Goal: Transaction & Acquisition: Download file/media

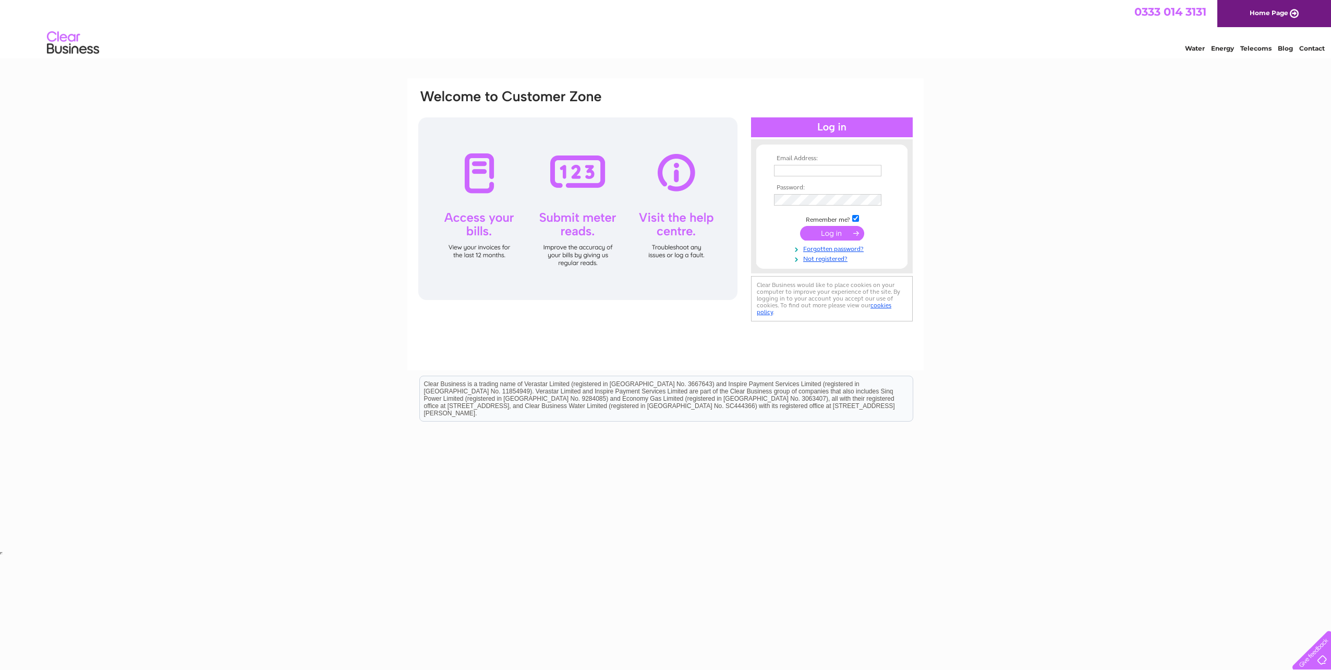
type input "accounts@happyfeetnursery.com"
click at [849, 232] on input "submit" at bounding box center [832, 233] width 64 height 15
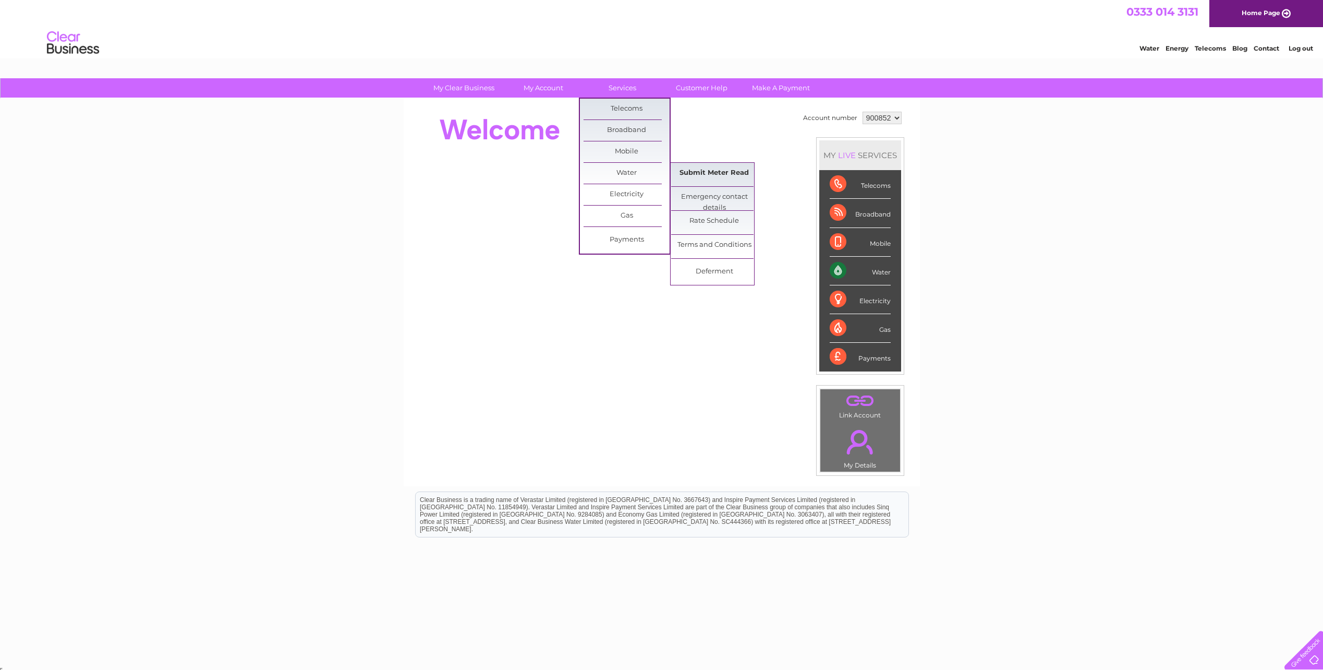
click at [714, 174] on link "Submit Meter Read" at bounding box center [714, 173] width 86 height 21
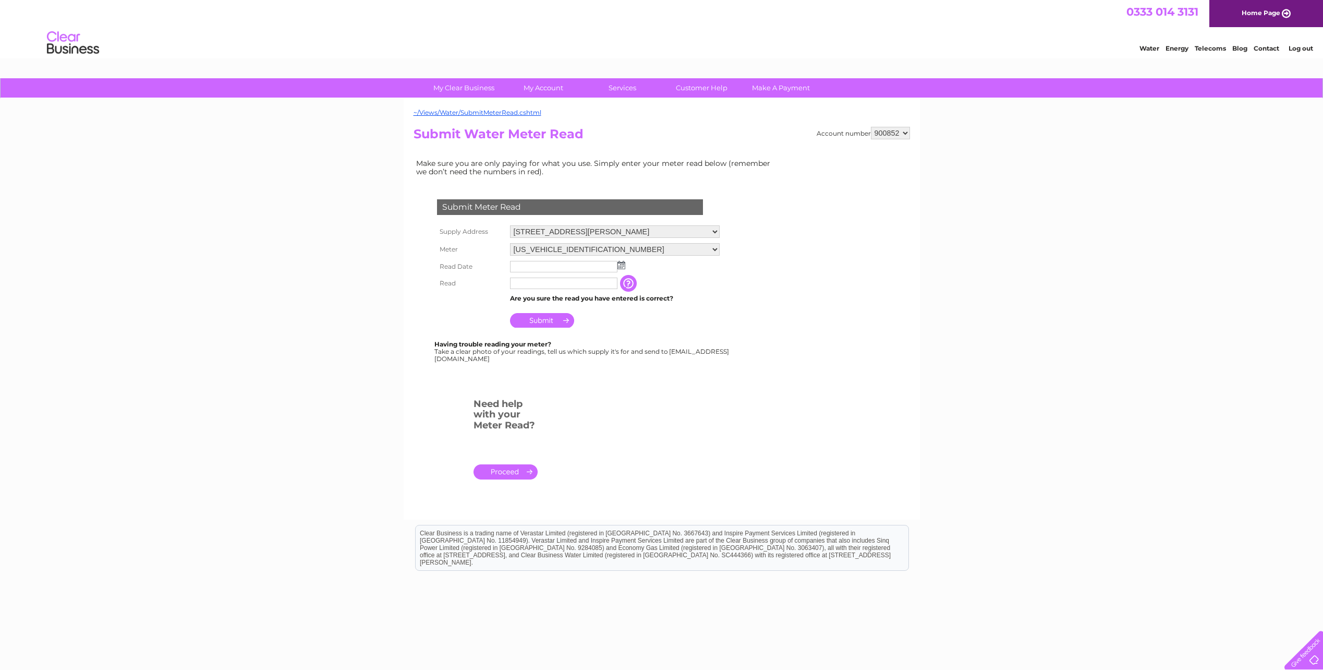
click at [621, 266] on img at bounding box center [622, 265] width 8 height 8
click at [598, 306] on link "3" at bounding box center [601, 311] width 15 height 10
type input "2025/10/03"
click at [561, 288] on input "text" at bounding box center [564, 284] width 109 height 13
type input "08239"
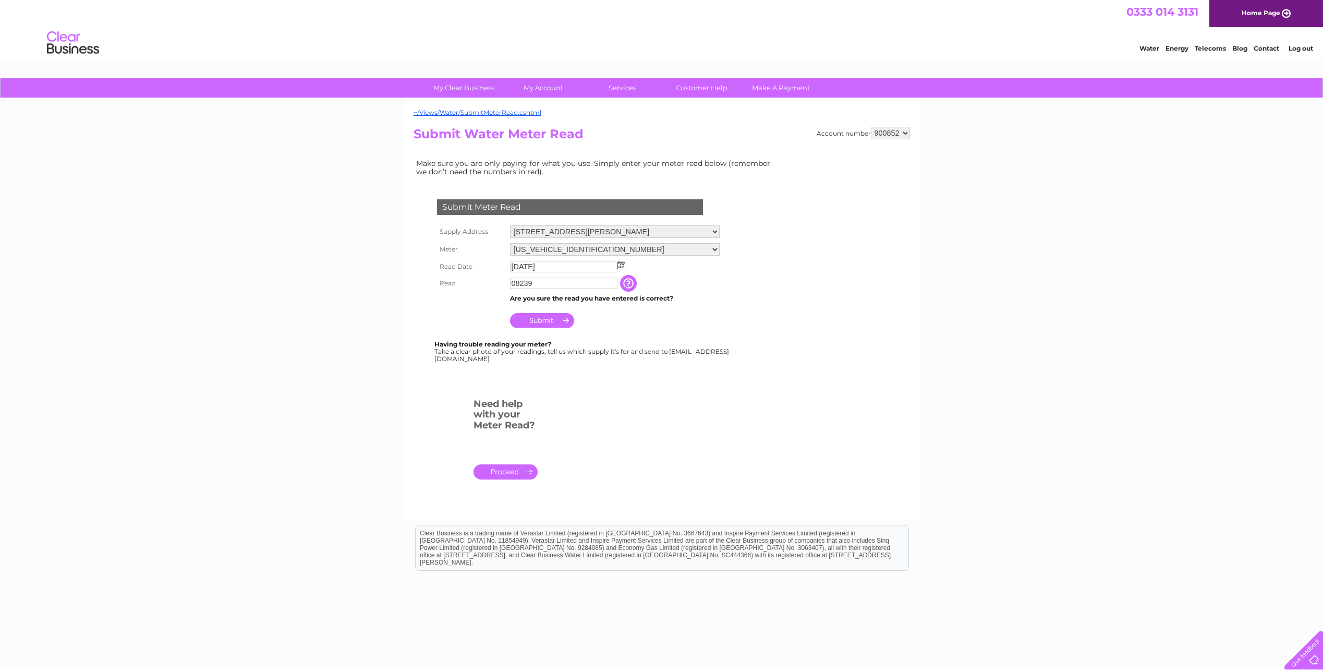
click at [539, 319] on input "Submit" at bounding box center [542, 320] width 64 height 15
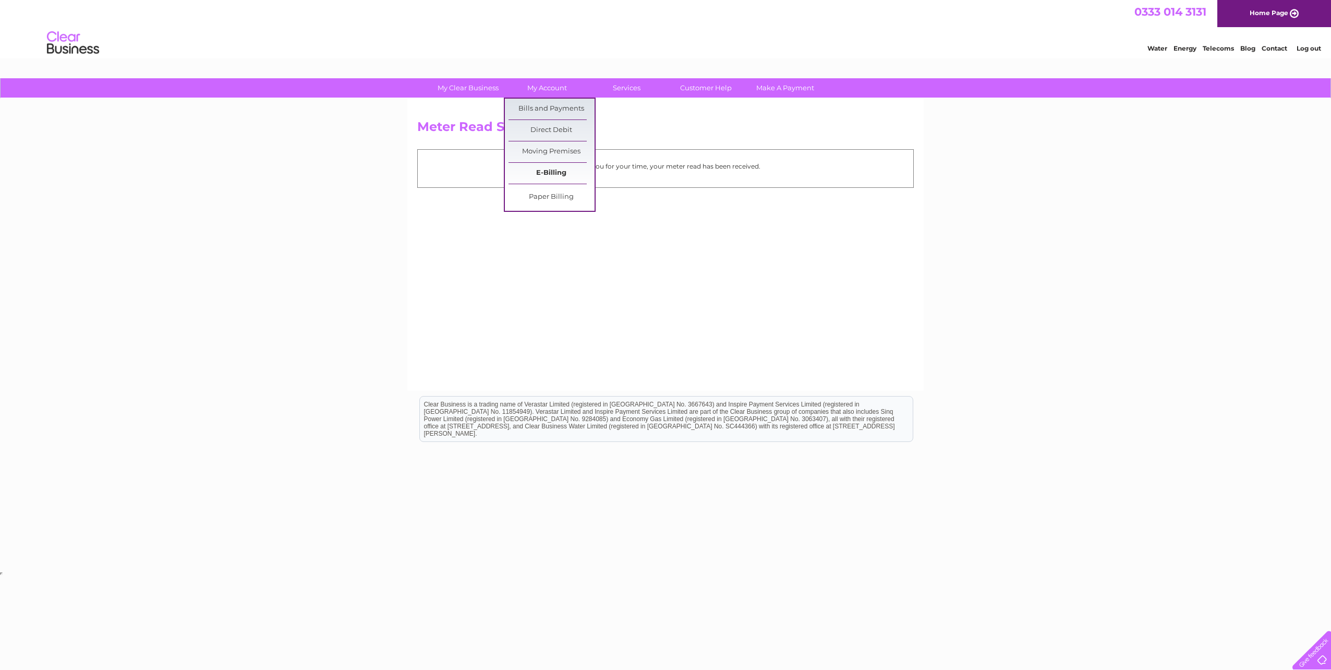
click at [556, 170] on link "E-Billing" at bounding box center [552, 173] width 86 height 21
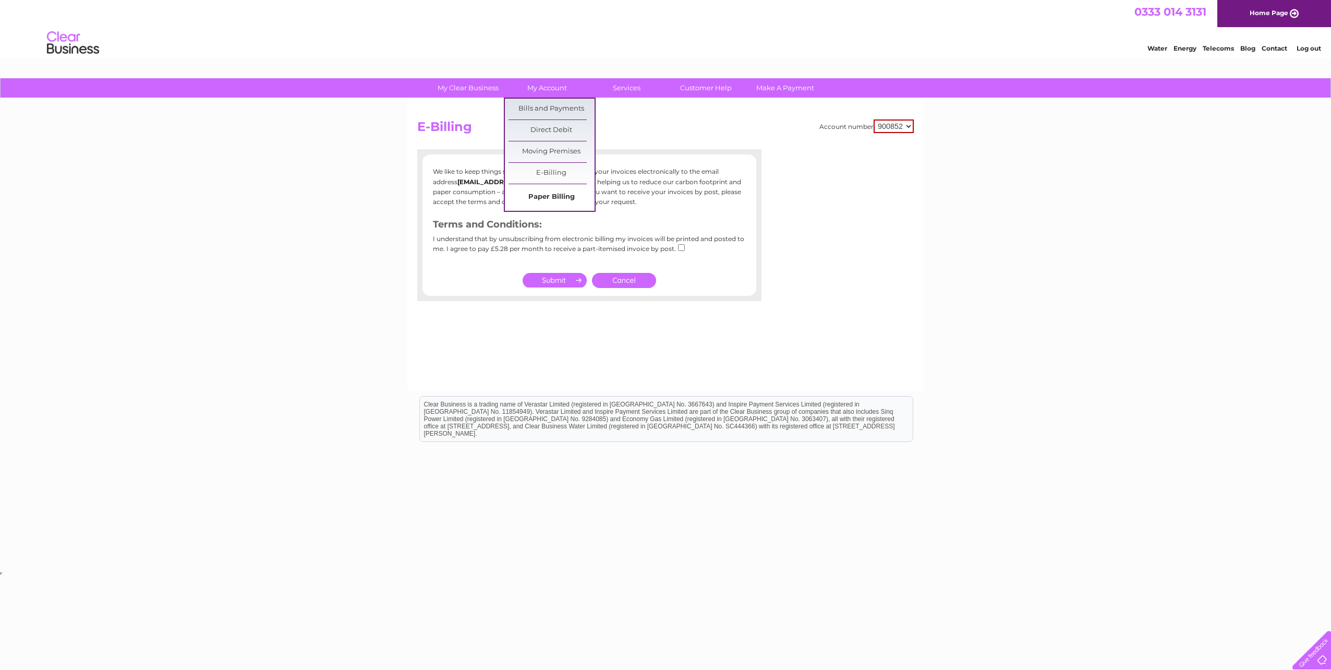
click at [557, 192] on link "Paper Billing" at bounding box center [552, 197] width 86 height 21
click at [555, 193] on link "Paper Billing" at bounding box center [552, 197] width 86 height 21
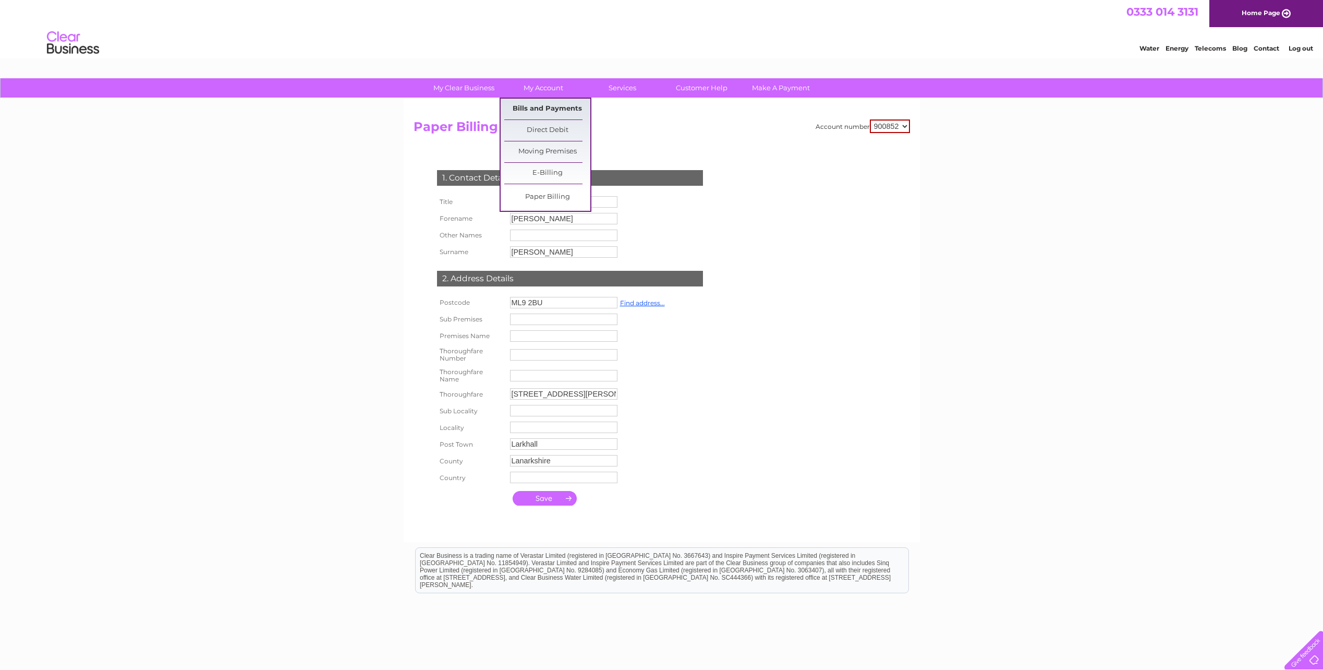
click at [542, 107] on link "Bills and Payments" at bounding box center [547, 109] width 86 height 21
click at [540, 101] on link "Bills and Payments" at bounding box center [547, 109] width 86 height 21
click at [541, 101] on link "Bills and Payments" at bounding box center [547, 109] width 86 height 21
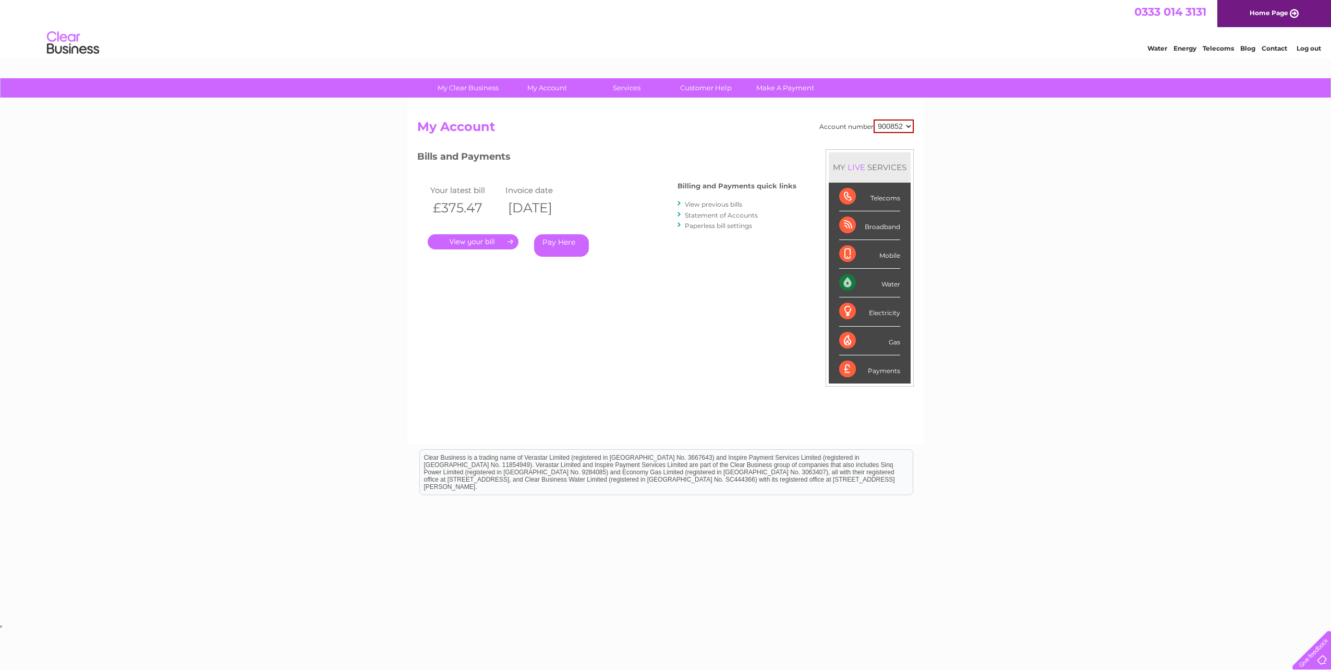
click at [481, 245] on link "." at bounding box center [473, 241] width 91 height 15
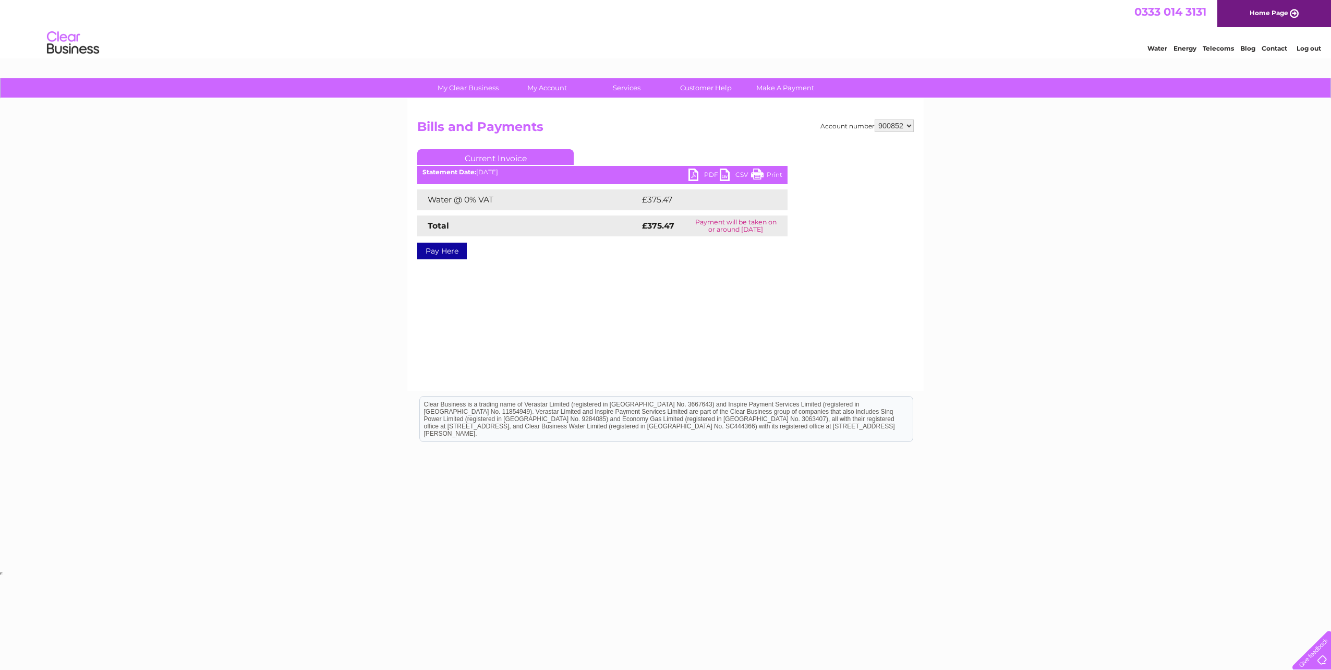
click at [711, 174] on link "PDF" at bounding box center [704, 175] width 31 height 15
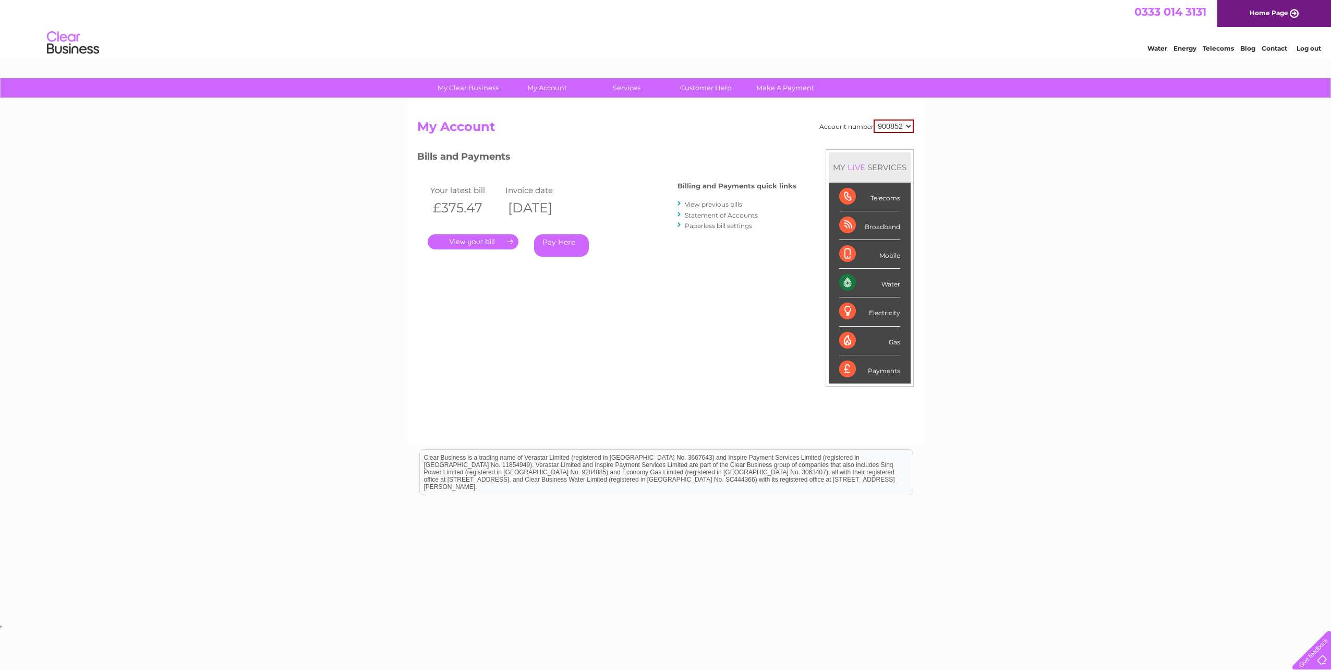
click at [721, 203] on link "View previous bills" at bounding box center [713, 204] width 57 height 8
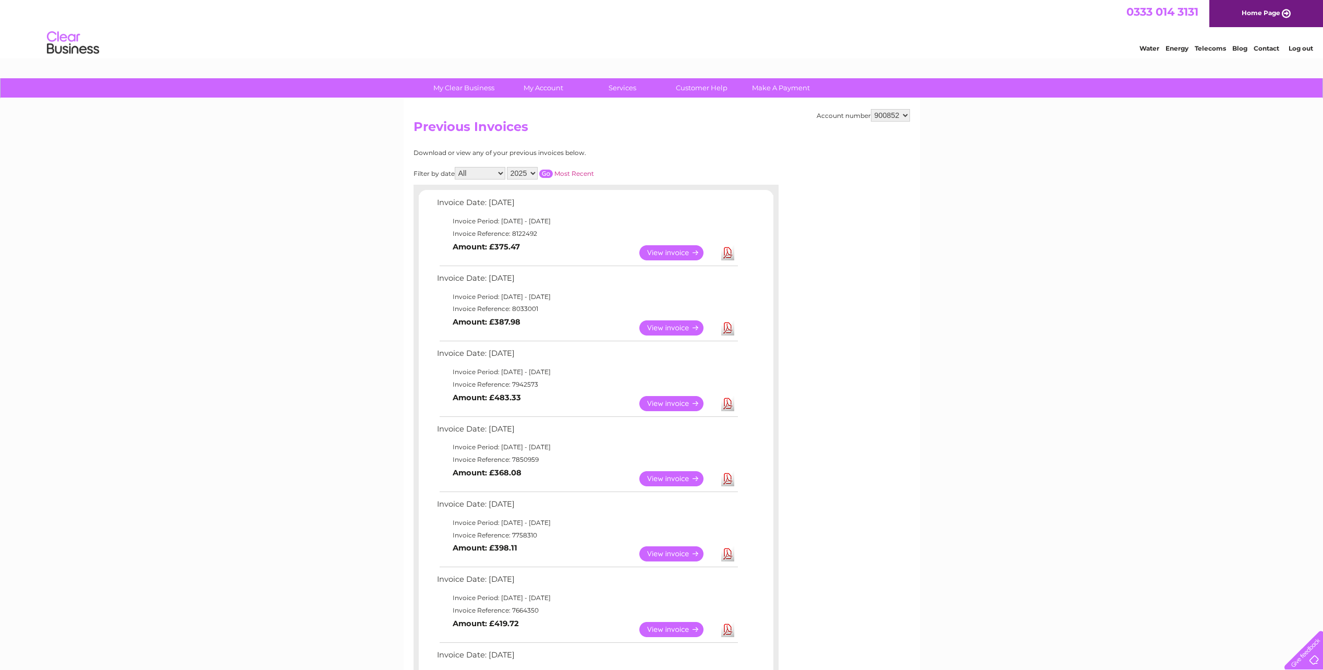
click at [731, 329] on link "Download" at bounding box center [727, 327] width 13 height 15
click at [731, 405] on link "Download" at bounding box center [727, 403] width 13 height 15
click at [727, 482] on link "Download" at bounding box center [727, 478] width 13 height 15
click at [733, 554] on link "Download" at bounding box center [727, 553] width 13 height 15
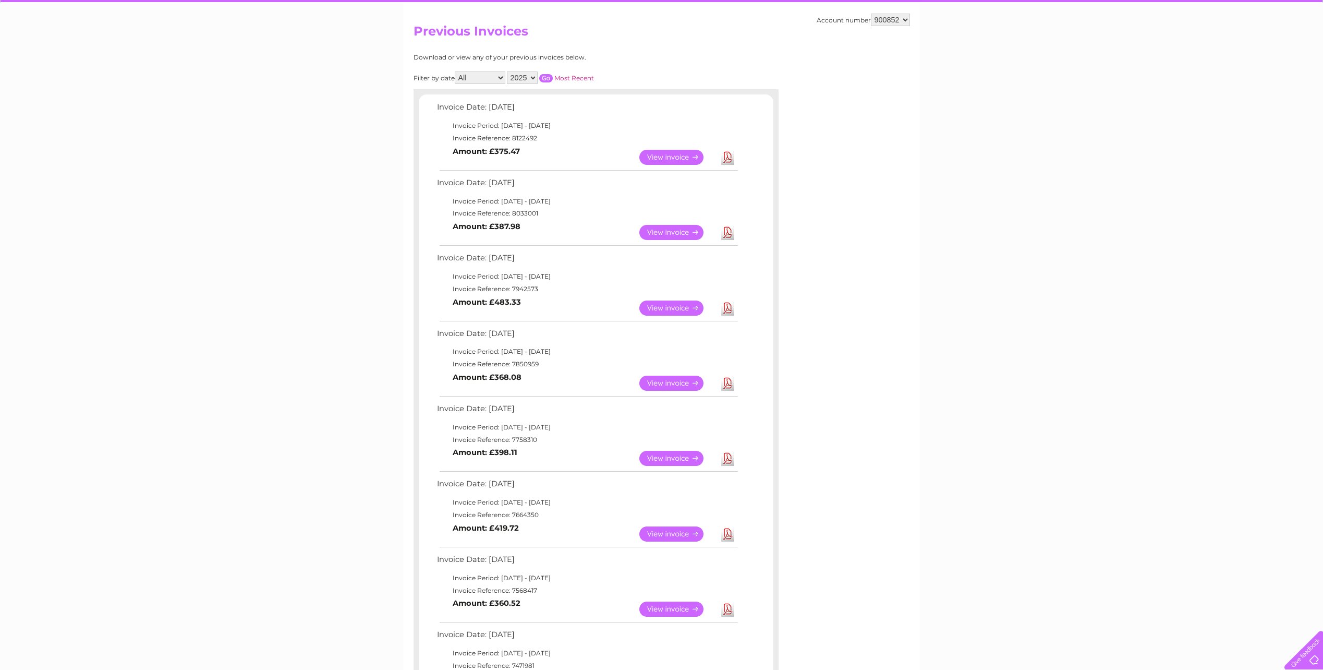
scroll to position [104, 0]
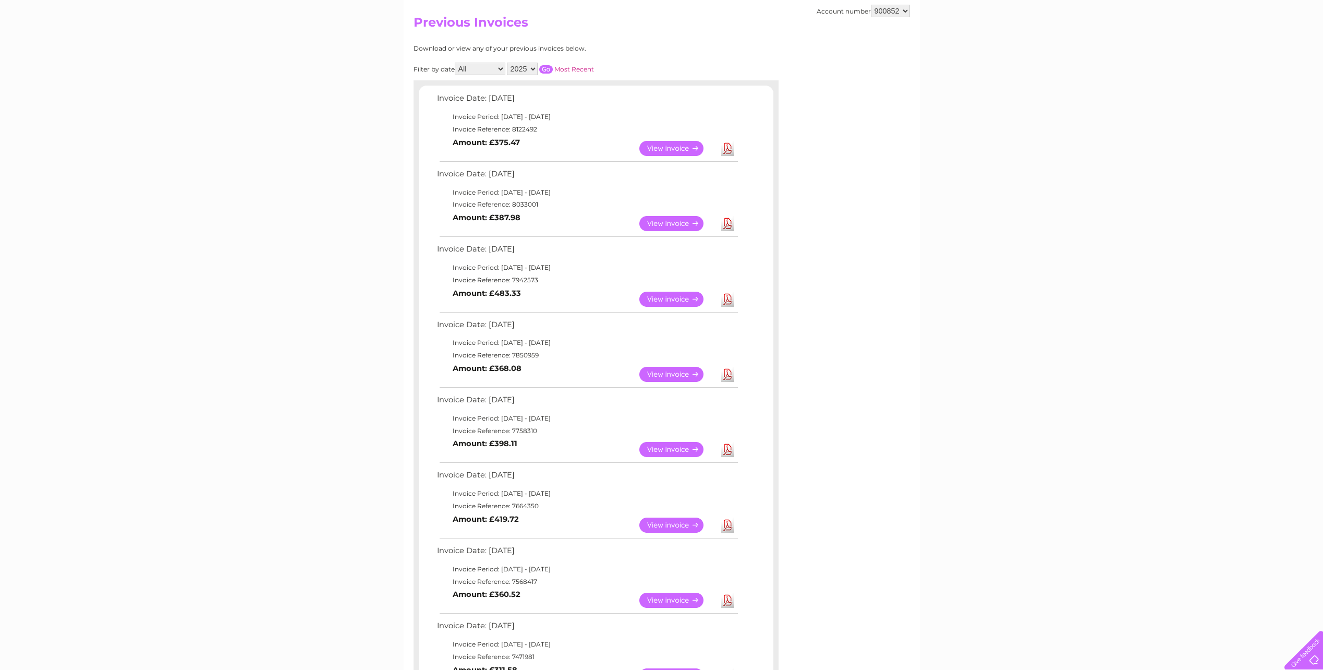
click at [720, 528] on td "Download" at bounding box center [728, 525] width 18 height 20
click at [722, 526] on link "Download" at bounding box center [727, 524] width 13 height 15
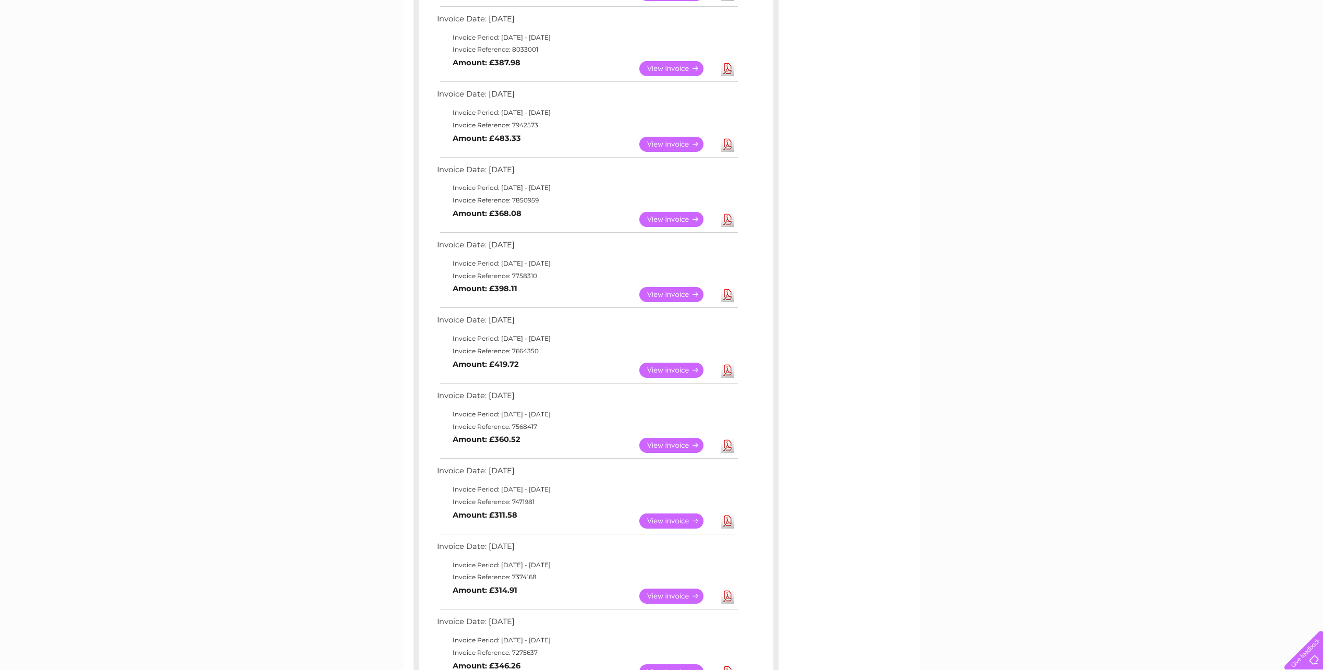
scroll to position [261, 0]
click at [726, 441] on link "Download" at bounding box center [727, 443] width 13 height 15
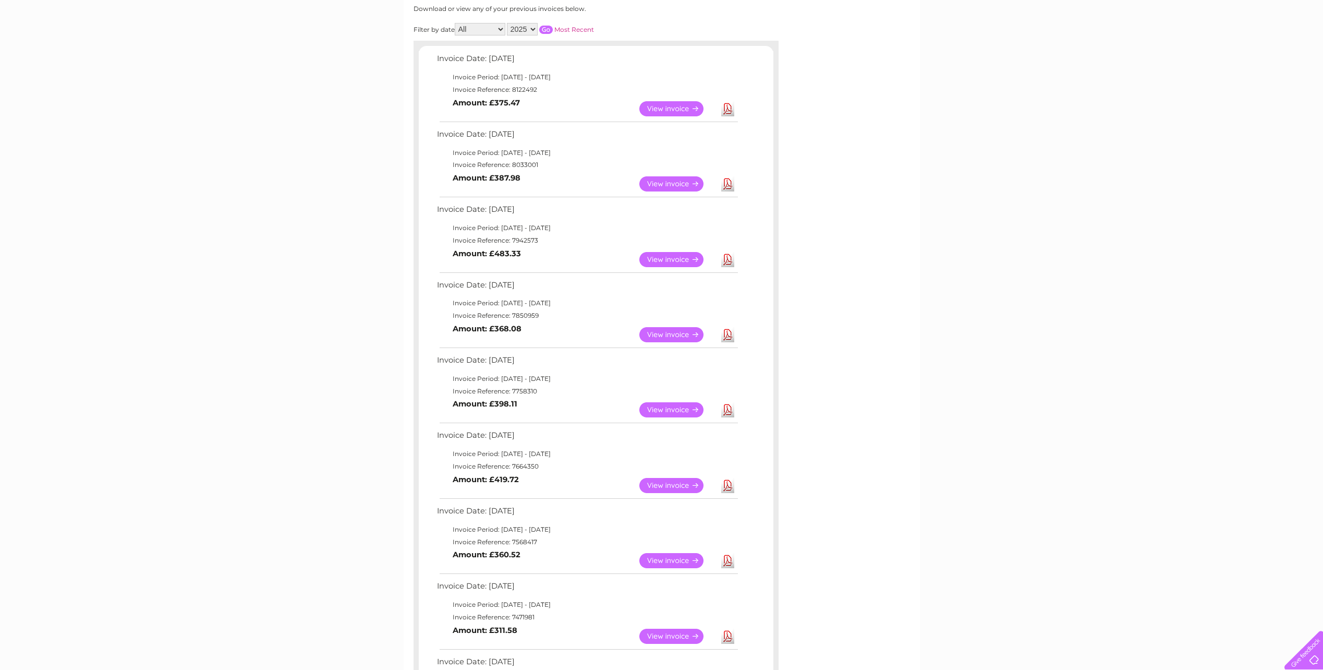
scroll to position [0, 0]
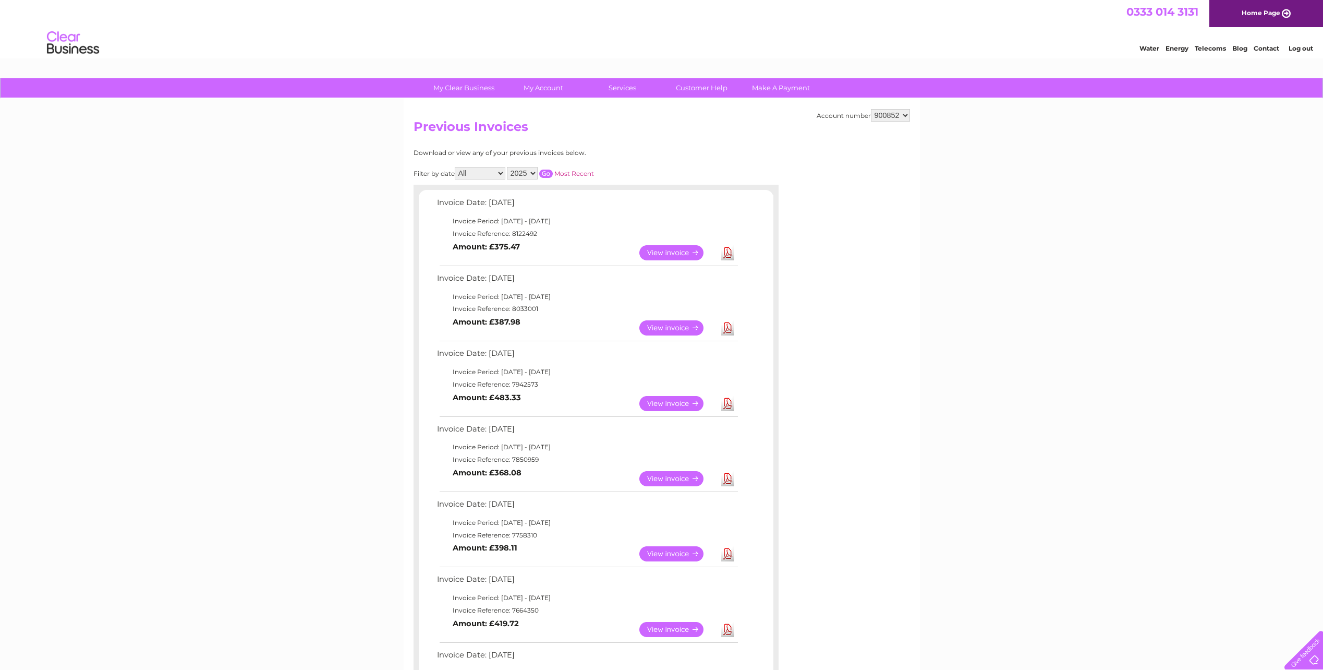
click at [908, 115] on select "900852 925800 994078" at bounding box center [890, 115] width 39 height 13
select select "925800"
click at [871, 109] on select "900852 925800 994078" at bounding box center [890, 115] width 39 height 13
click at [729, 252] on link "Download" at bounding box center [727, 252] width 13 height 15
click at [731, 328] on link "Download" at bounding box center [727, 327] width 13 height 15
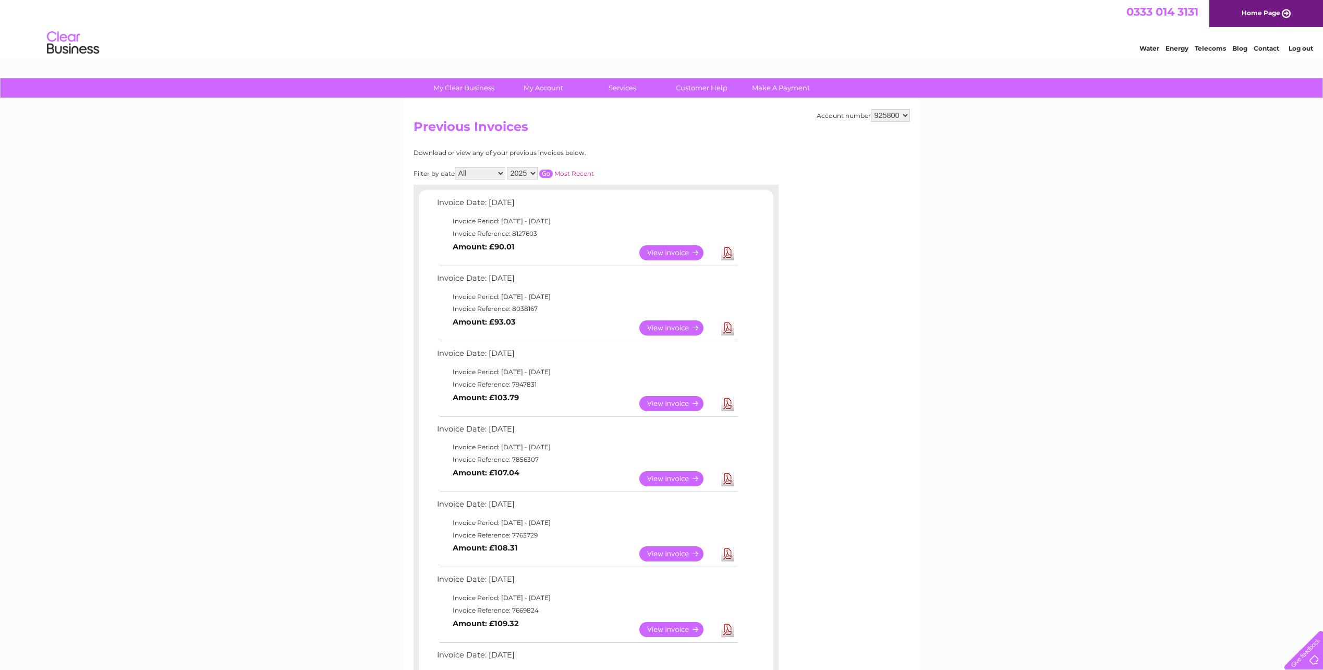
click at [731, 402] on link "Download" at bounding box center [727, 403] width 13 height 15
click at [729, 481] on link "Download" at bounding box center [727, 478] width 13 height 15
click at [736, 557] on td "Download" at bounding box center [728, 554] width 18 height 20
click at [732, 557] on link "Download" at bounding box center [727, 553] width 13 height 15
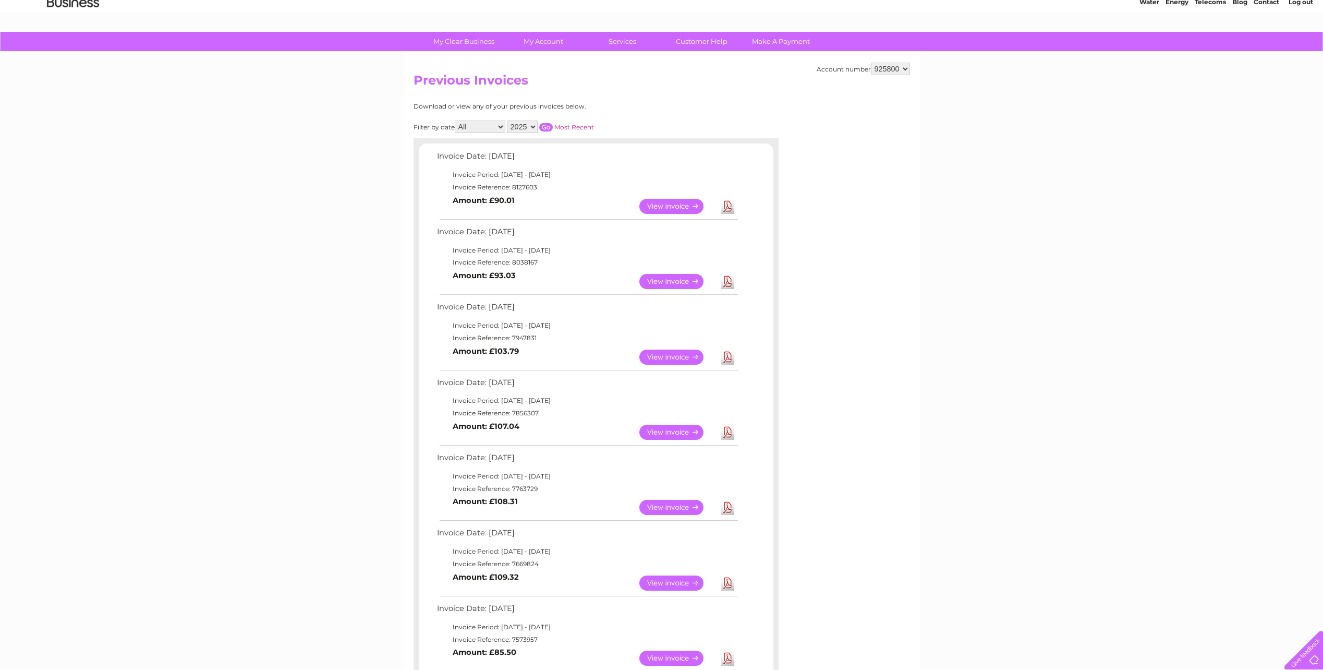
scroll to position [104, 0]
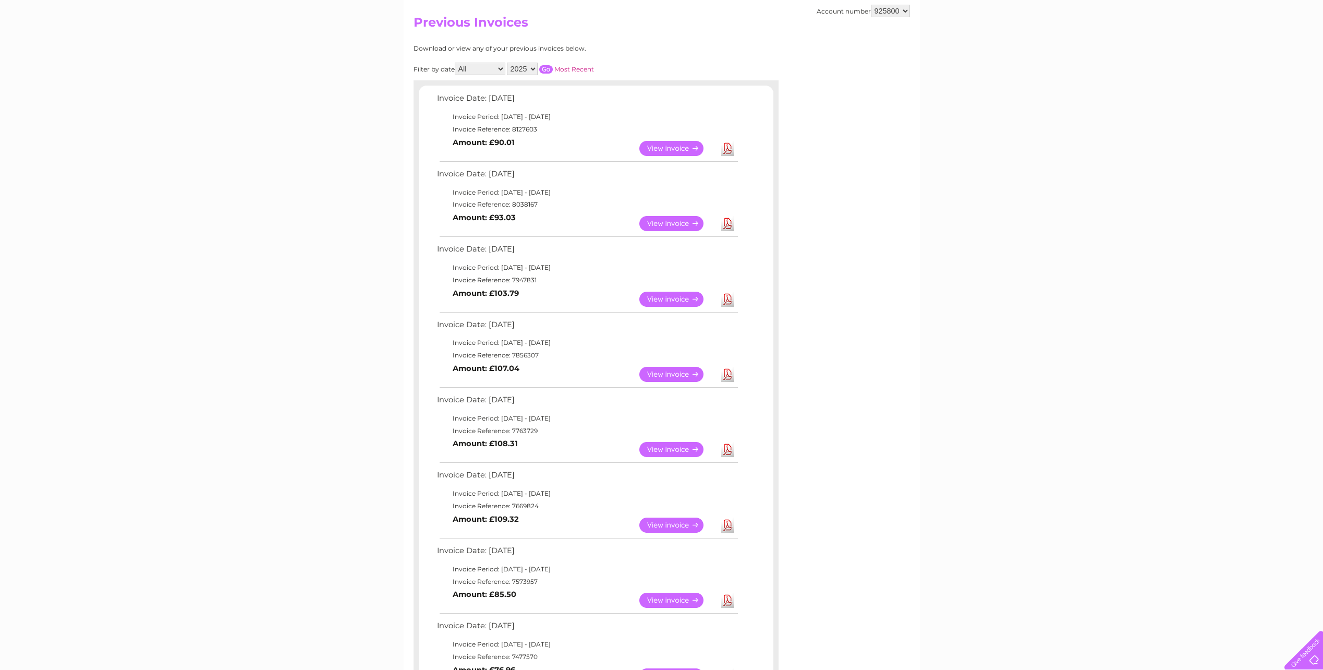
click at [732, 526] on link "Download" at bounding box center [727, 524] width 13 height 15
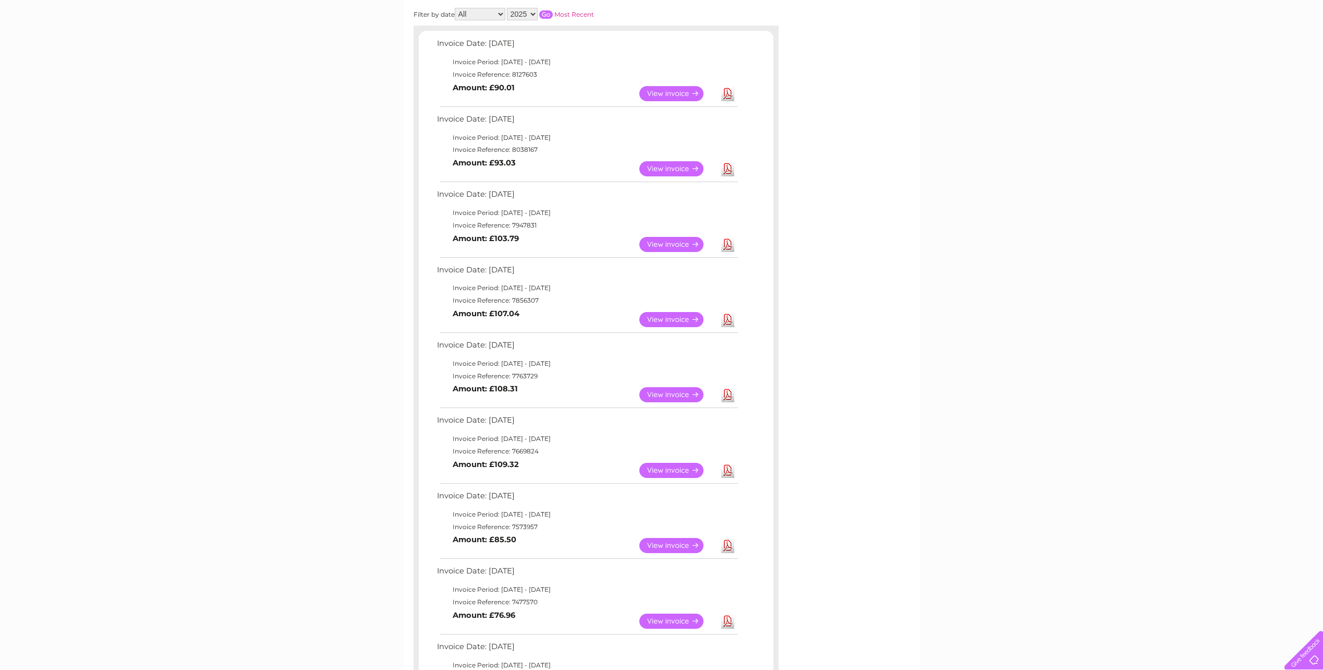
scroll to position [209, 0]
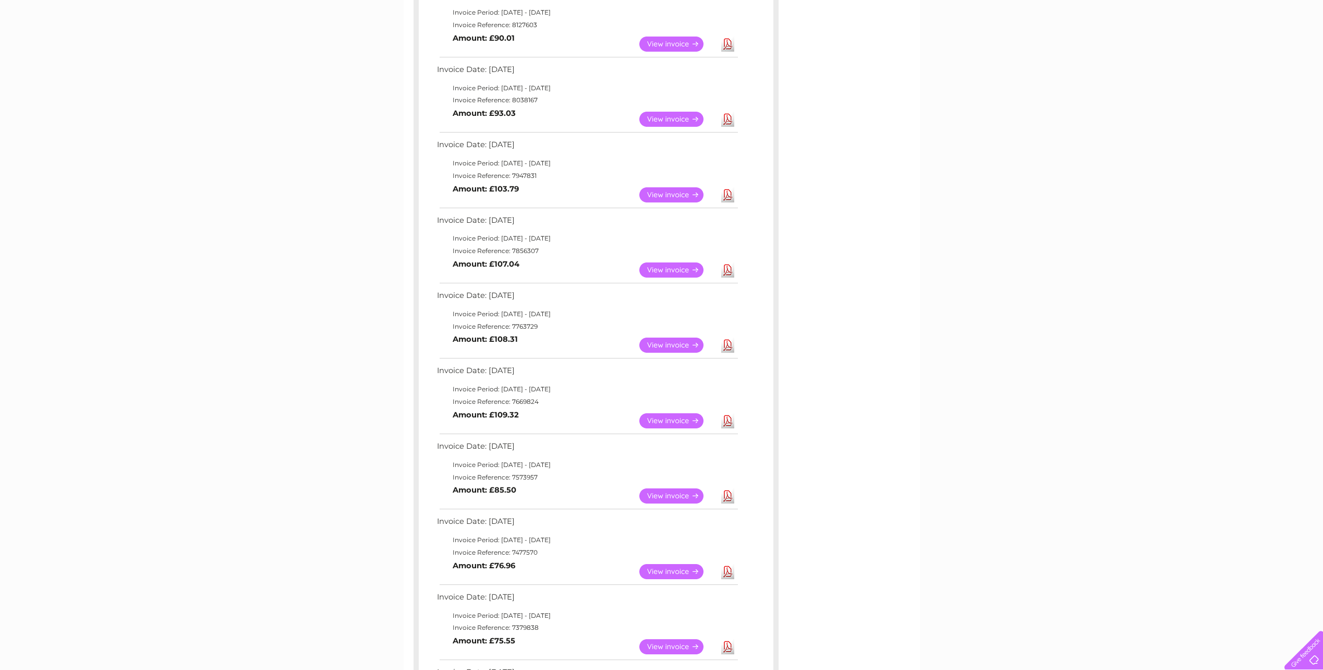
click at [728, 492] on link "Download" at bounding box center [727, 495] width 13 height 15
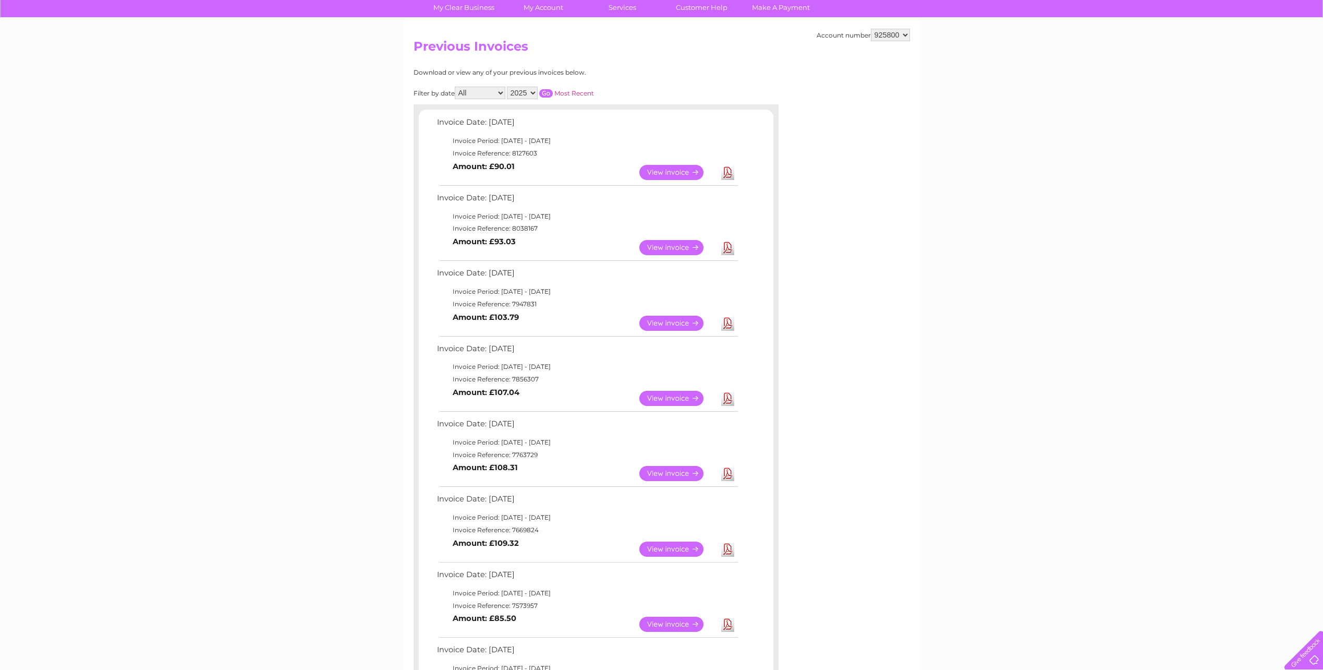
scroll to position [0, 0]
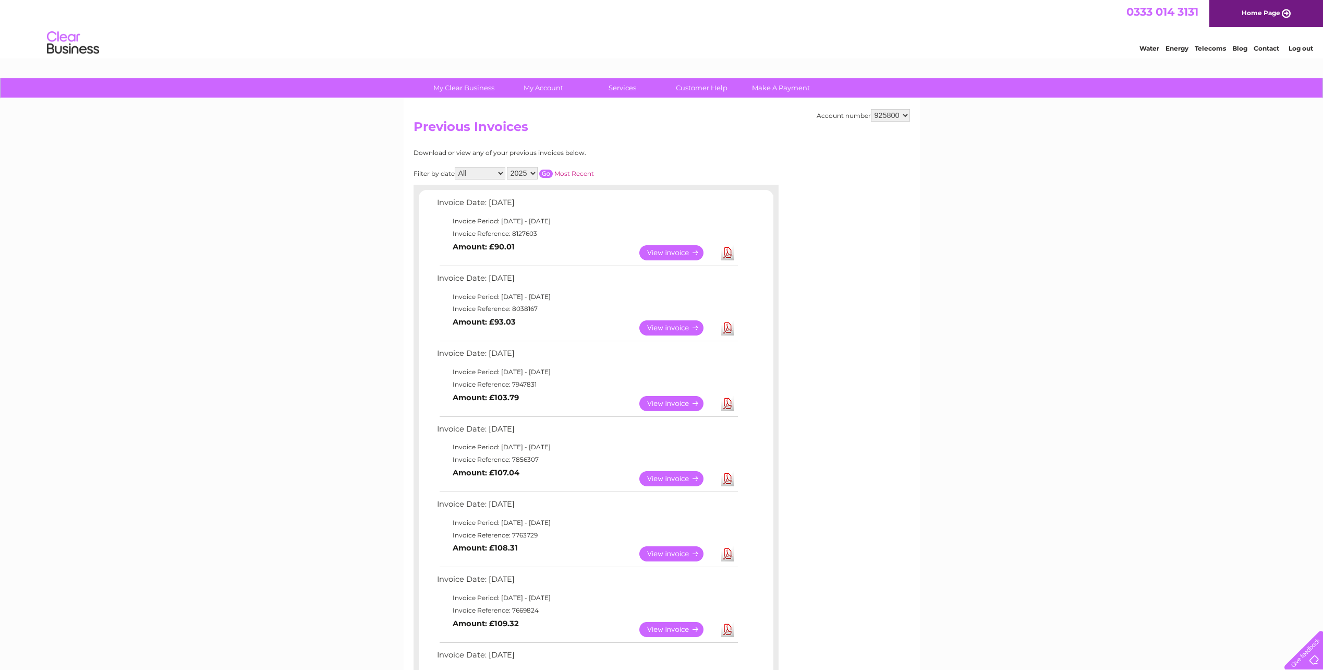
click at [871, 114] on select "900852 925800 994078" at bounding box center [890, 115] width 39 height 13
select select "994078"
click at [871, 109] on select "900852 925800 994078" at bounding box center [890, 115] width 39 height 13
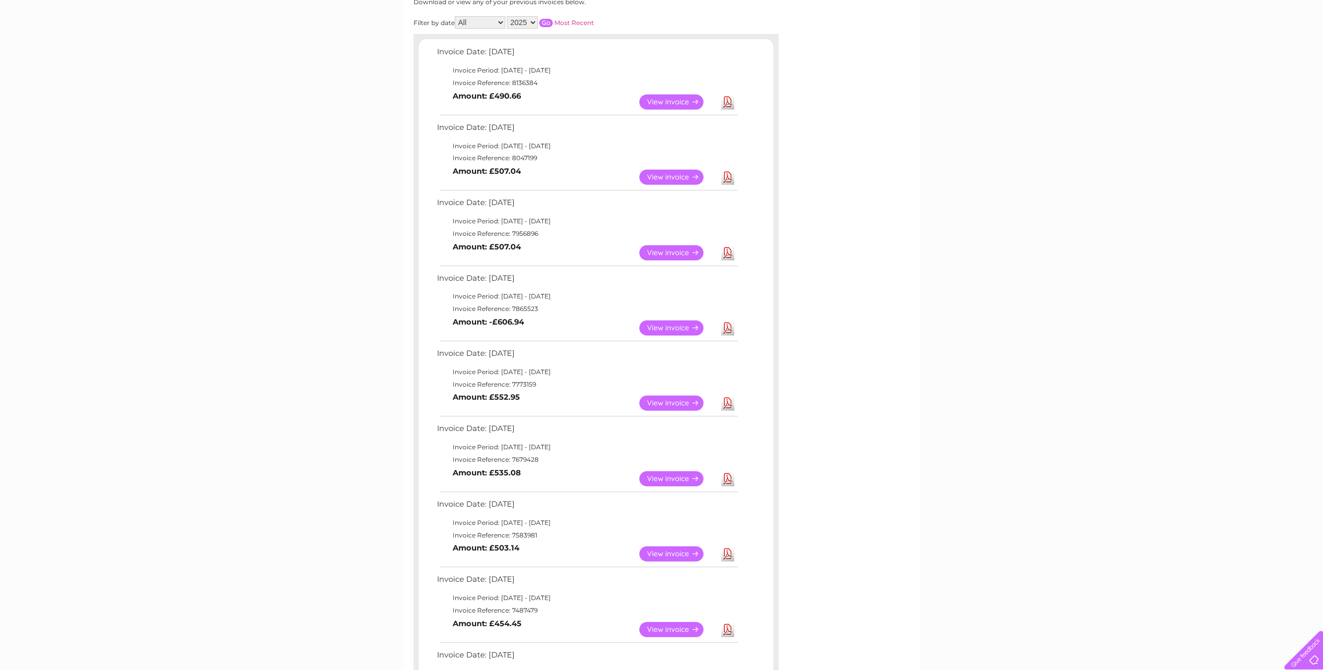
scroll to position [156, 0]
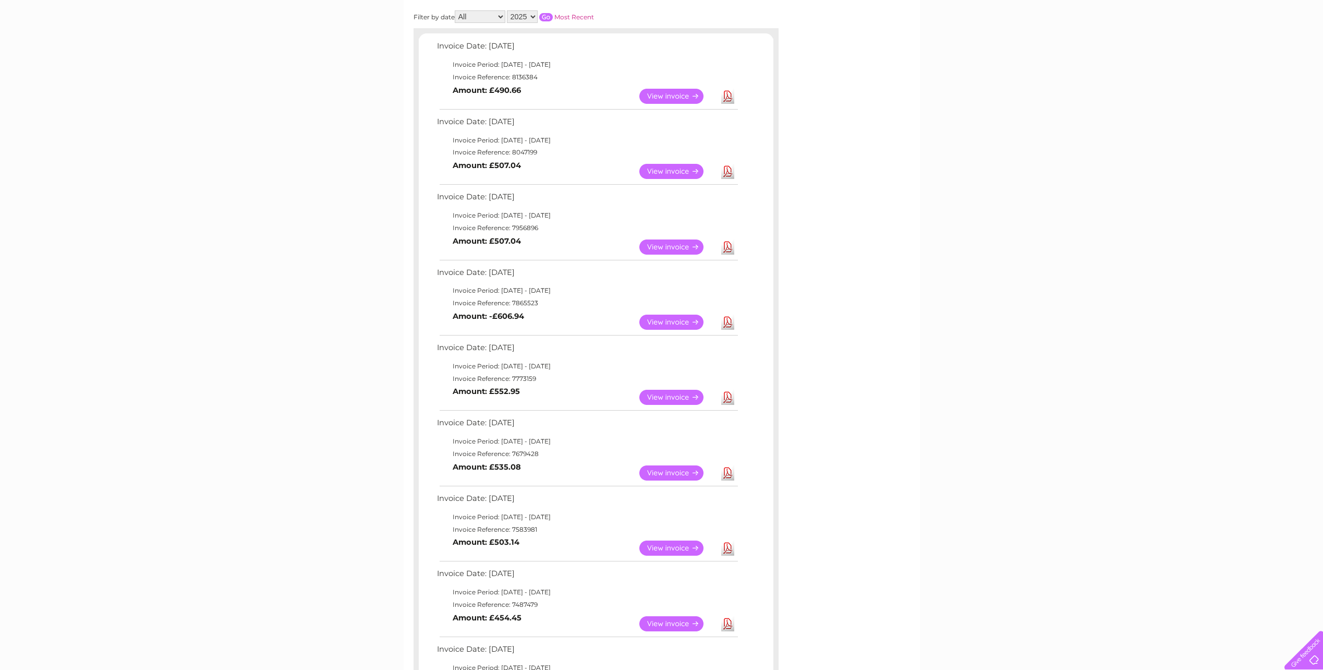
click at [730, 549] on link "Download" at bounding box center [727, 547] width 13 height 15
click at [728, 475] on link "Download" at bounding box center [727, 472] width 13 height 15
click at [732, 399] on link "Download" at bounding box center [727, 397] width 13 height 15
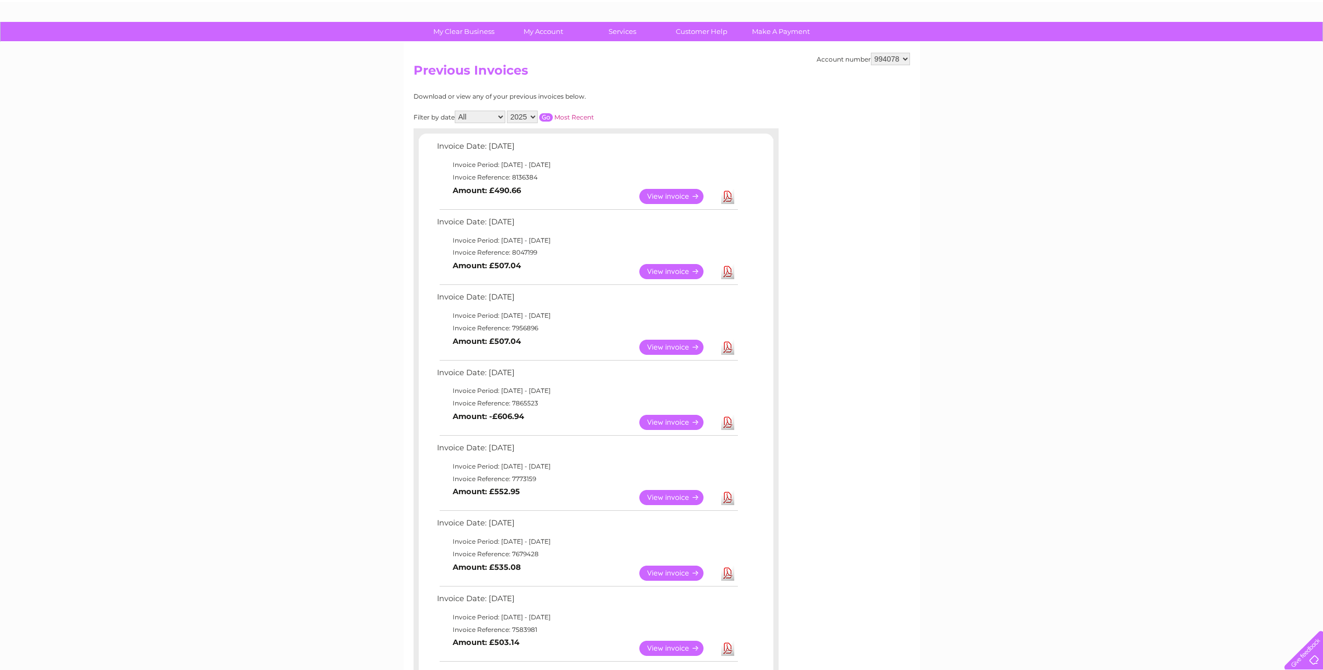
scroll to position [52, 0]
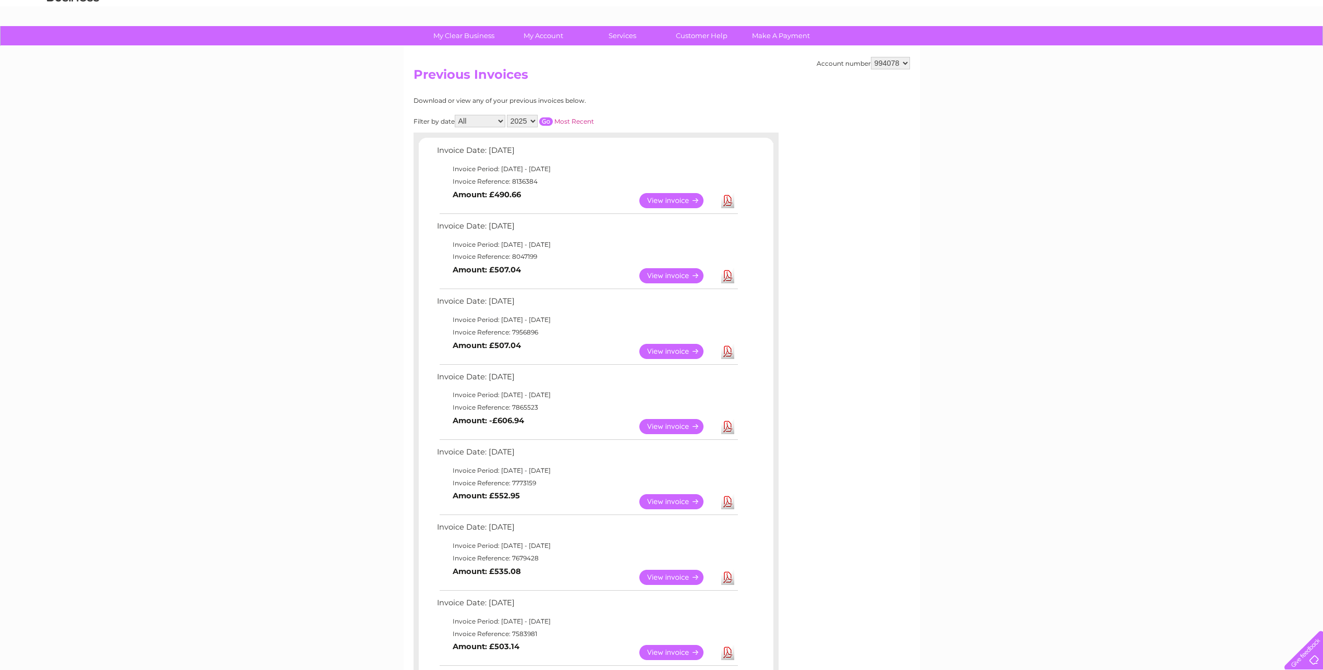
click at [320, 222] on div "My Clear Business Login Details My Details My Preferences Link Account My Accou…" at bounding box center [661, 575] width 1323 height 1098
